Goal: Task Accomplishment & Management: Complete application form

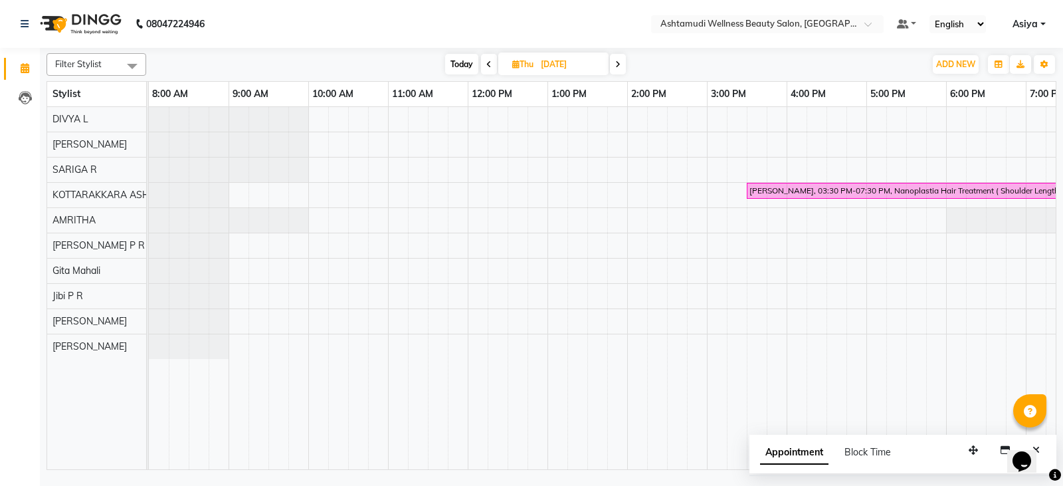
scroll to position [0, 130]
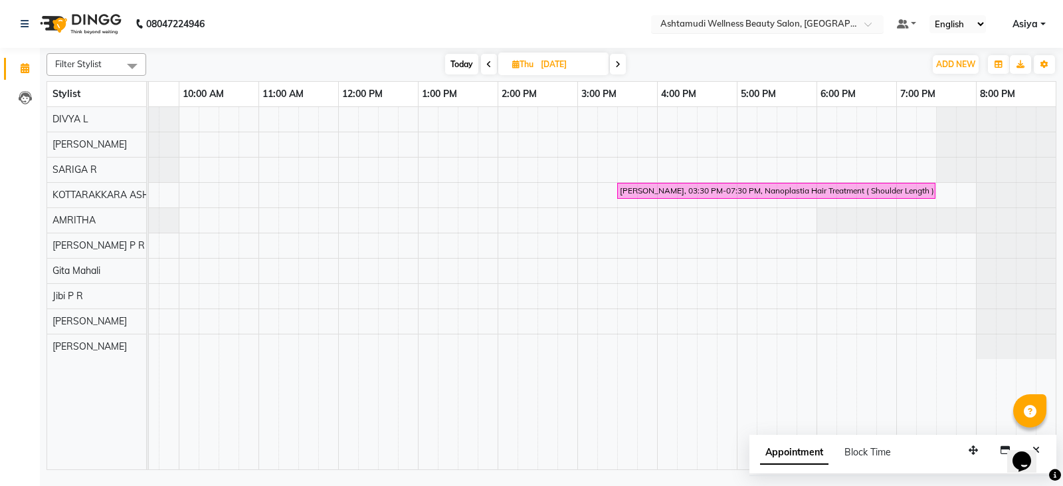
click at [874, 31] on span at bounding box center [872, 27] width 17 height 13
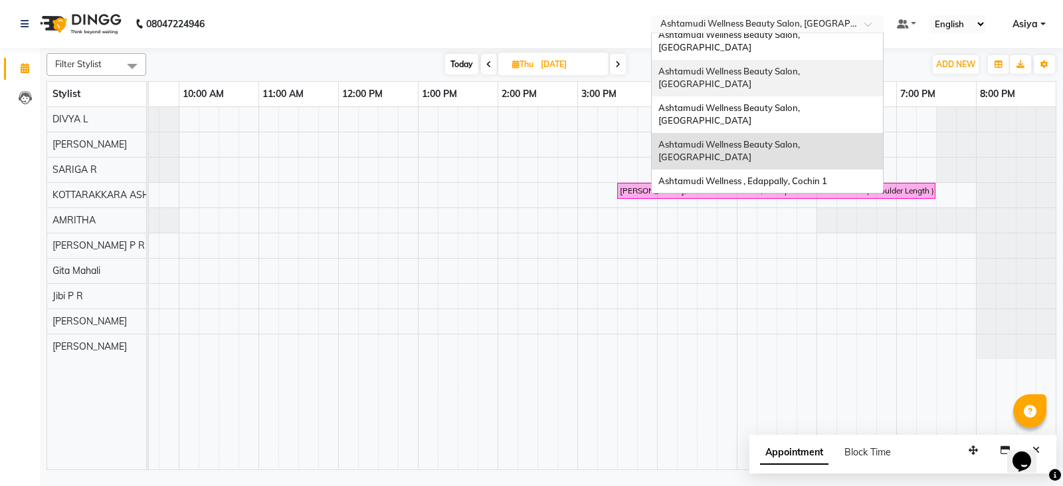
scroll to position [66, 0]
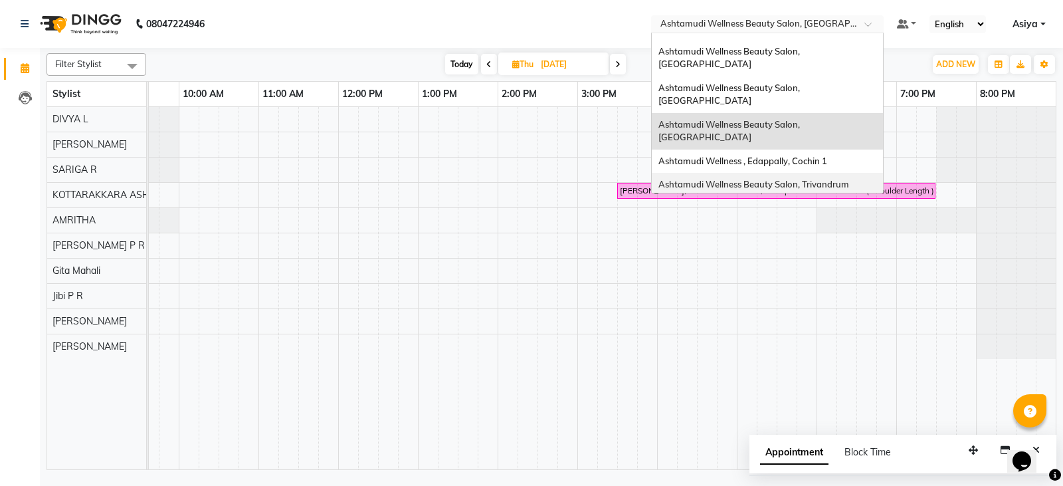
click at [824, 173] on div "Ashtamudi Wellness Beauty Salon, Trivandrum" at bounding box center [767, 185] width 231 height 24
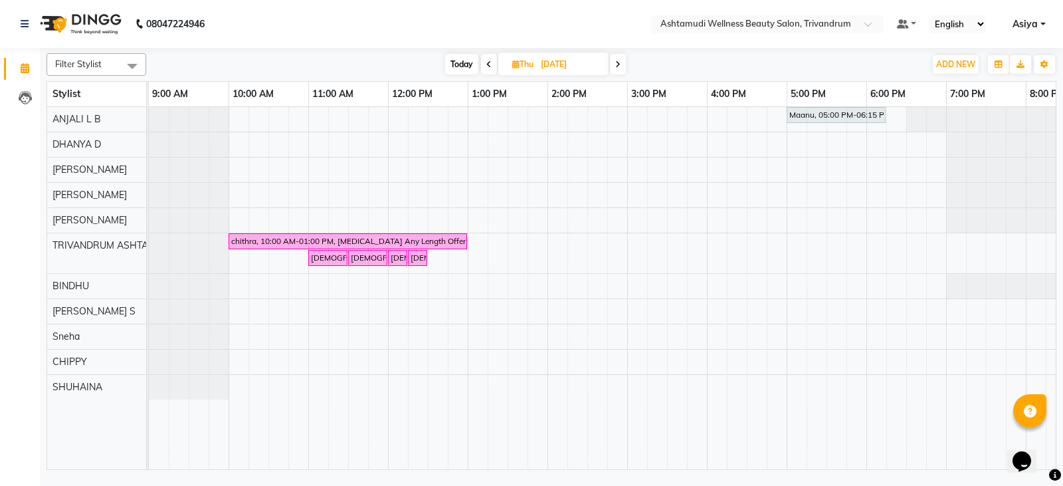
click at [452, 72] on span "Today" at bounding box center [461, 64] width 33 height 21
type input "03-09-2025"
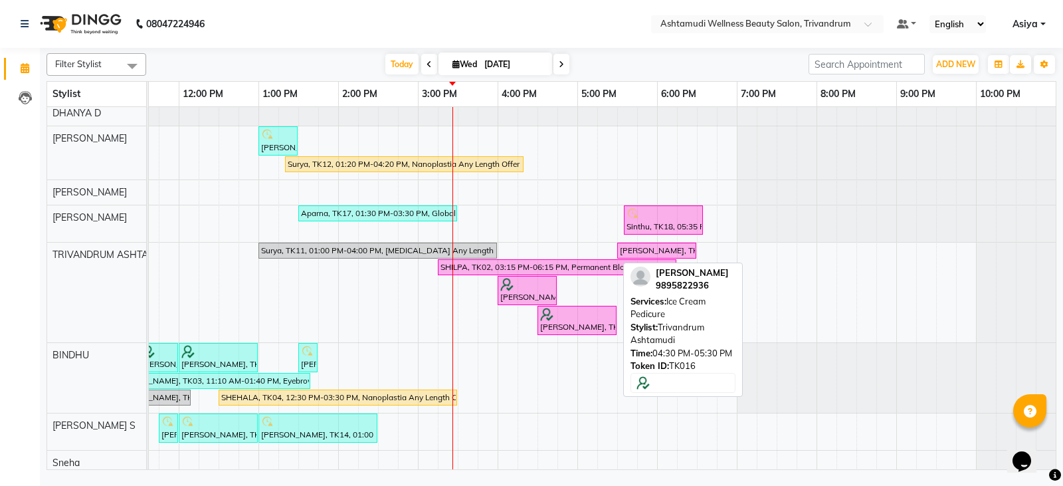
scroll to position [126, 0]
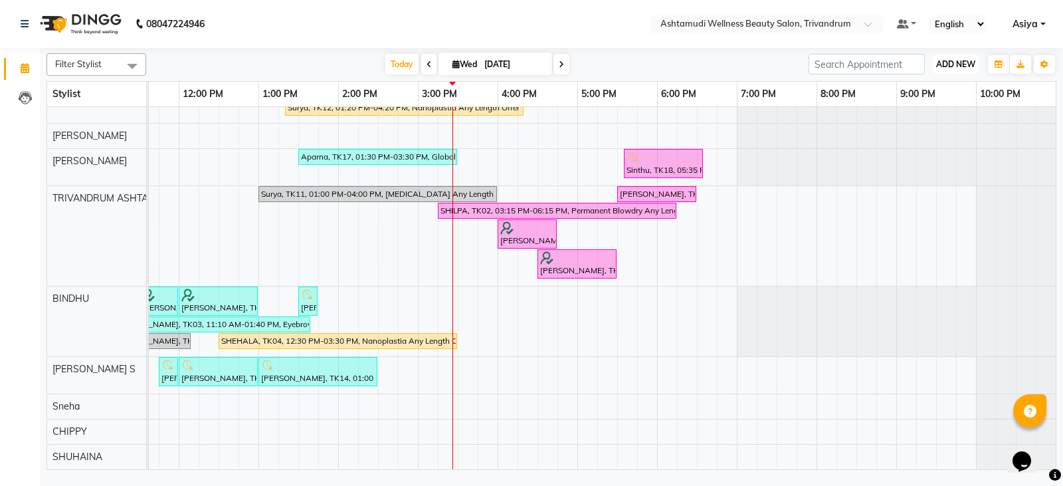
click at [955, 66] on span "ADD NEW" at bounding box center [955, 64] width 39 height 10
click at [925, 95] on button "Add Appointment" at bounding box center [925, 89] width 105 height 17
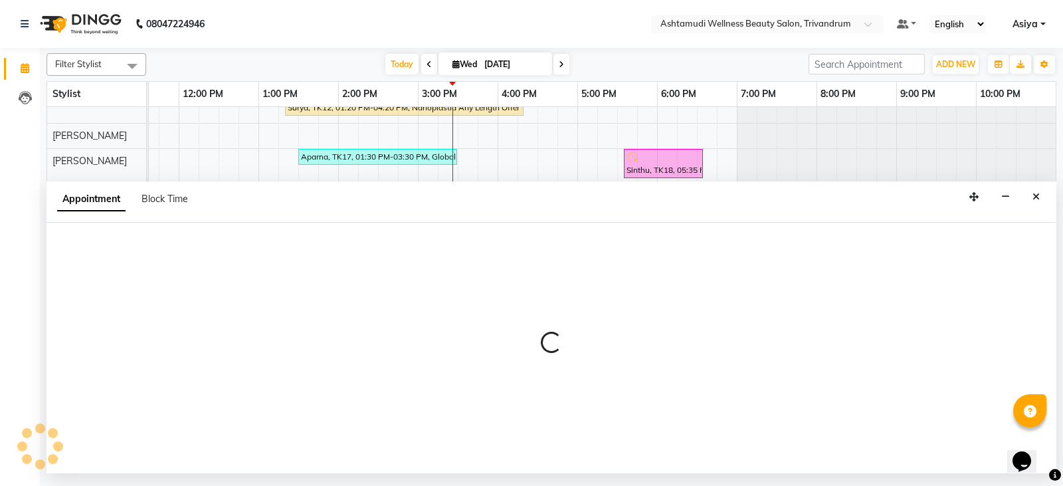
select select "600"
select select "tentative"
